Goal: Task Accomplishment & Management: Manage account settings

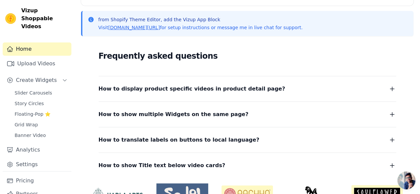
scroll to position [141, 0]
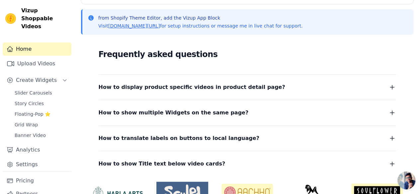
click at [404, 180] on span "Open chat" at bounding box center [406, 181] width 18 height 18
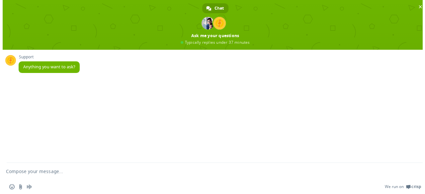
scroll to position [0, 0]
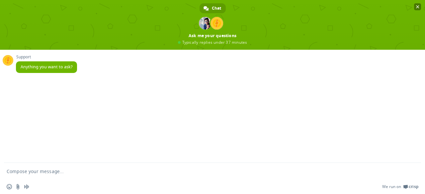
click at [418, 6] on span "Close chat" at bounding box center [417, 6] width 3 height 3
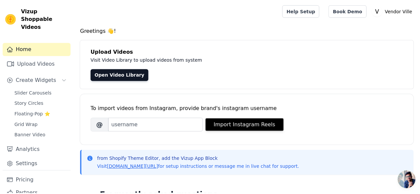
scroll to position [141, 0]
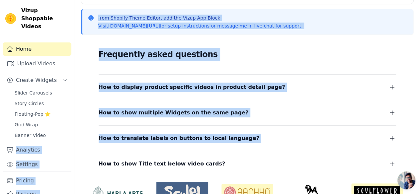
drag, startPoint x: 69, startPoint y: 121, endPoint x: 77, endPoint y: 153, distance: 32.3
click at [77, 153] on div "Vizup Shoppable Videos Home Upload Videos Create Widgets Slider Carousels Story…" at bounding box center [210, 45] width 420 height 372
click at [57, 158] on link "Settings" at bounding box center [37, 164] width 69 height 13
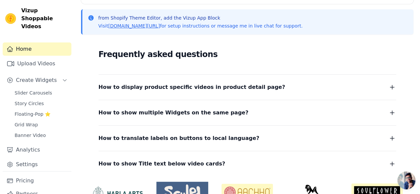
click at [5, 114] on div "Home Upload Videos Create Widgets Slider Carousels Story Circles Floating-Pop ⭐…" at bounding box center [37, 106] width 69 height 129
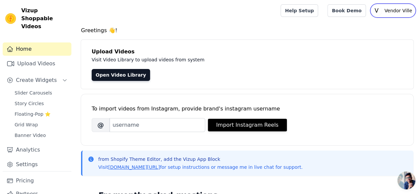
click at [382, 9] on icon "V" at bounding box center [376, 10] width 11 height 11
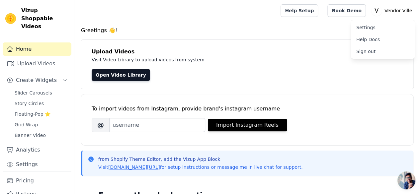
click at [369, 28] on link "Settings" at bounding box center [383, 28] width 64 height 12
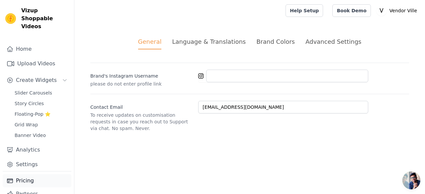
click at [31, 174] on link "Pricing" at bounding box center [37, 180] width 69 height 13
